Goal: Transaction & Acquisition: Purchase product/service

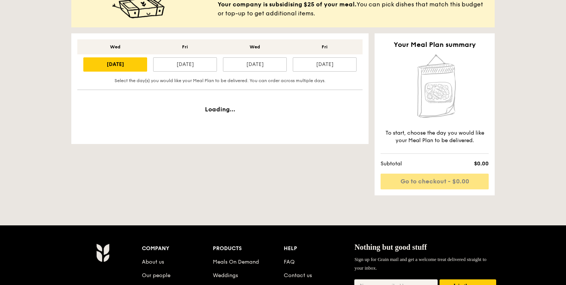
scroll to position [203, 0]
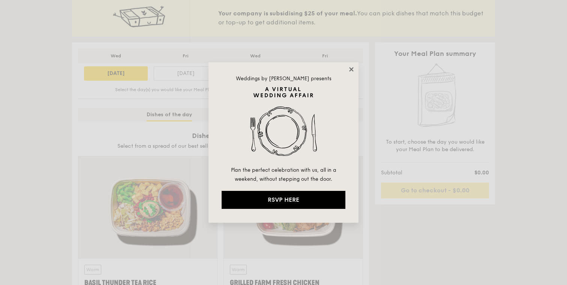
click at [352, 68] on icon at bounding box center [351, 69] width 7 height 7
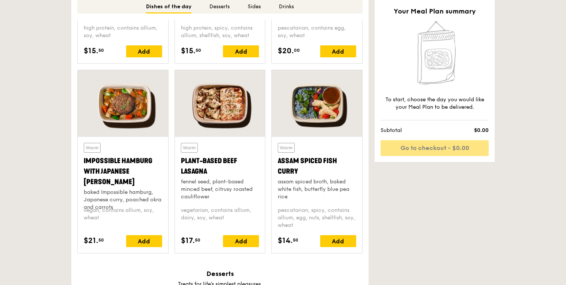
scroll to position [685, 0]
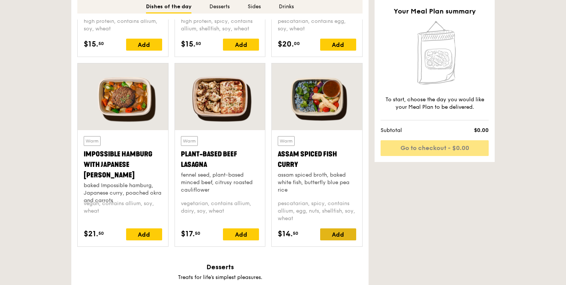
click at [341, 233] on div "Add" at bounding box center [338, 235] width 36 height 12
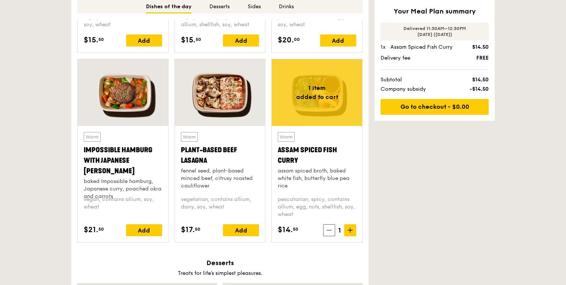
scroll to position [693, 0]
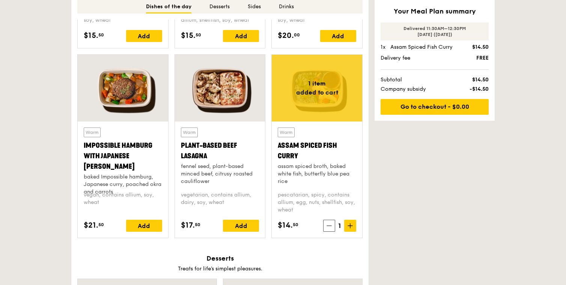
click at [327, 96] on div at bounding box center [317, 88] width 90 height 67
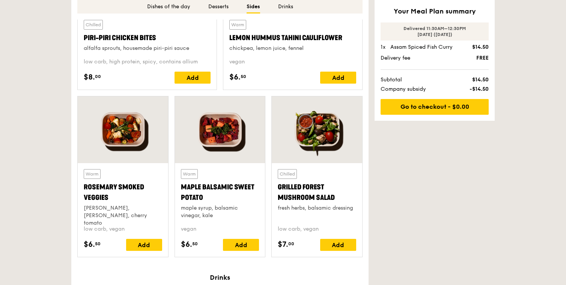
scroll to position [1457, 0]
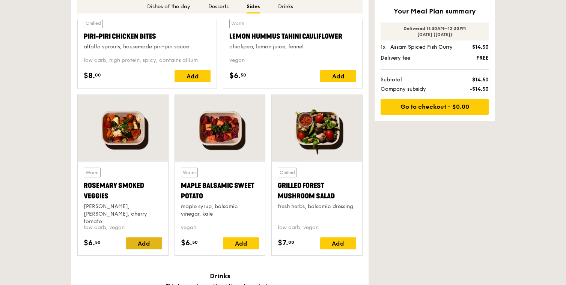
click at [142, 241] on div "Add" at bounding box center [144, 244] width 36 height 12
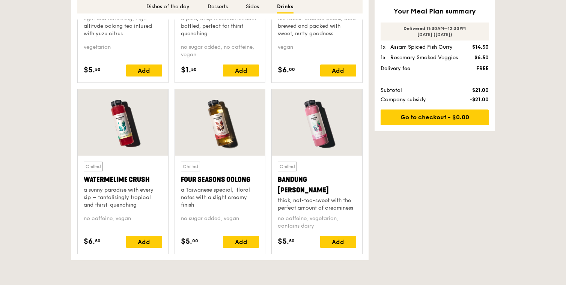
scroll to position [2077, 0]
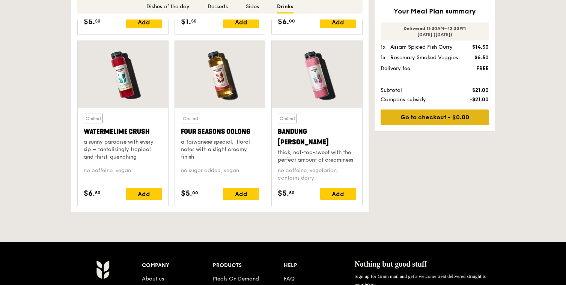
click at [410, 118] on link "Go to checkout - $0.00" at bounding box center [434, 118] width 108 height 16
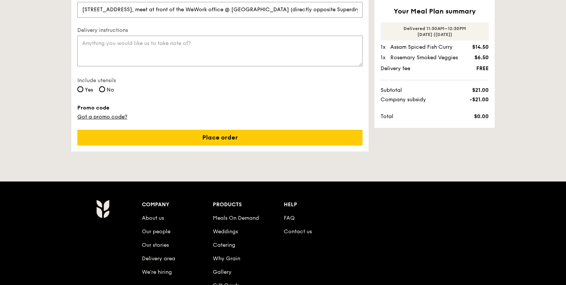
scroll to position [145, 0]
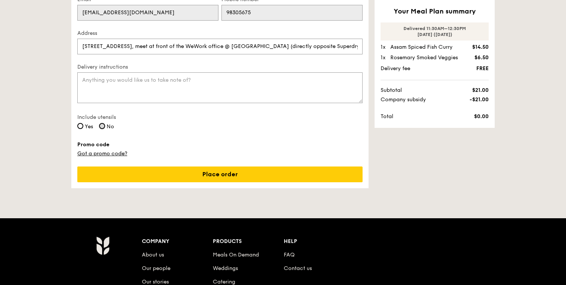
click at [103, 127] on input "No" at bounding box center [102, 126] width 6 height 6
radio input "true"
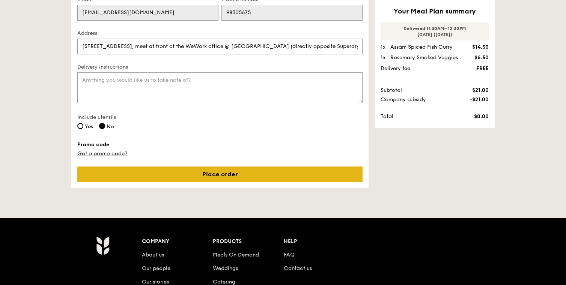
click at [128, 167] on link "Place order" at bounding box center [219, 175] width 285 height 16
